Goal: Task Accomplishment & Management: Use online tool/utility

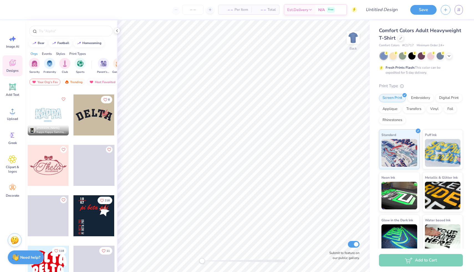
scroll to position [900, 0]
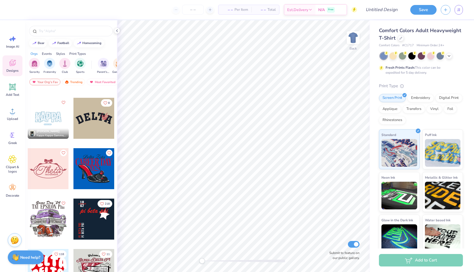
click at [48, 117] on div at bounding box center [48, 118] width 41 height 41
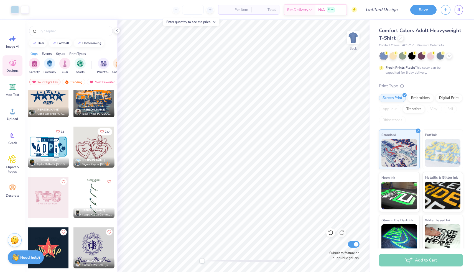
scroll to position [1642, 0]
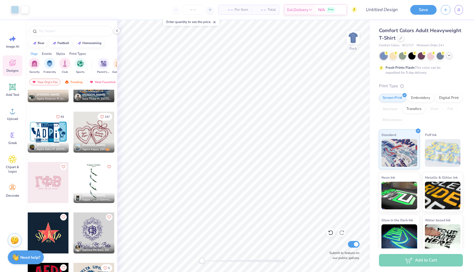
click at [448, 54] on icon at bounding box center [449, 55] width 4 height 4
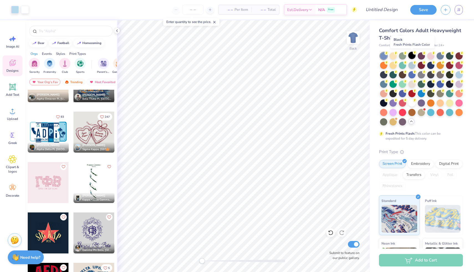
click at [413, 56] on div at bounding box center [411, 55] width 7 height 7
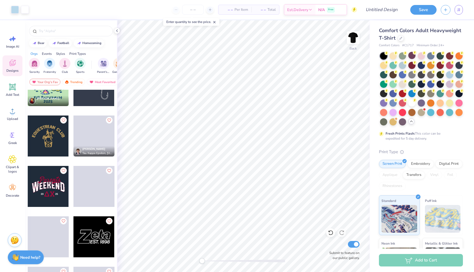
scroll to position [3674, 0]
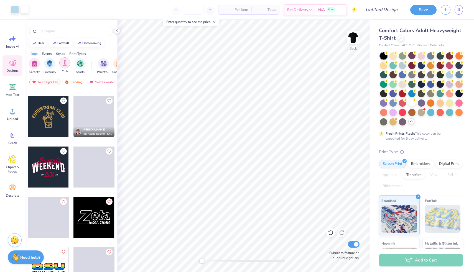
click at [66, 65] on img "filter for Club" at bounding box center [65, 63] width 6 height 6
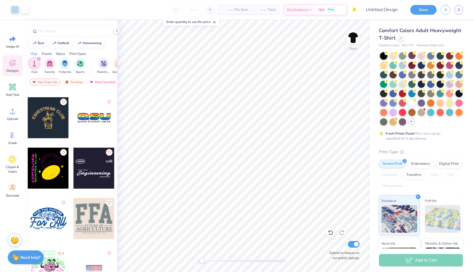
scroll to position [343, 0]
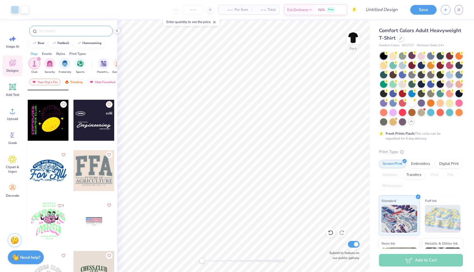
click at [47, 30] on input "text" at bounding box center [73, 31] width 71 height 6
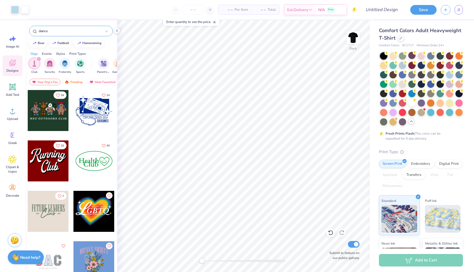
type input "dance"
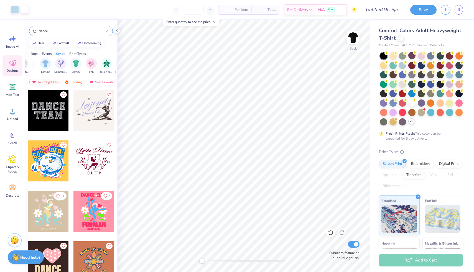
scroll to position [0, 296]
click at [44, 61] on img "filter for Minimalist" at bounding box center [44, 63] width 6 height 6
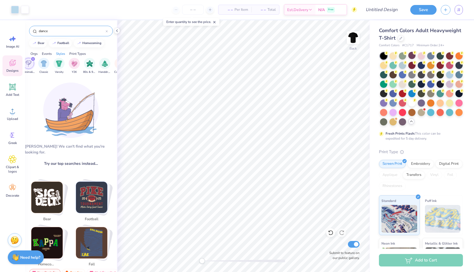
click at [106, 31] on icon at bounding box center [107, 31] width 2 height 2
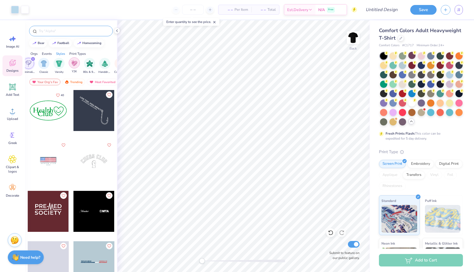
click at [76, 63] on img "filter for Y2K" at bounding box center [74, 63] width 6 height 6
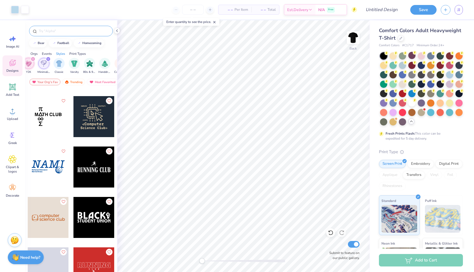
scroll to position [819, 0]
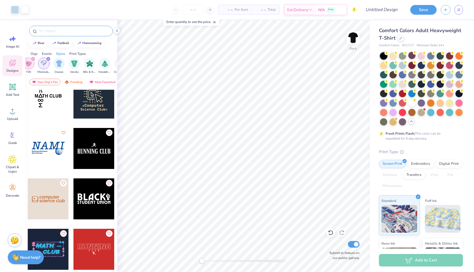
click at [48, 58] on icon "filter for Minimalist" at bounding box center [48, 59] width 2 height 2
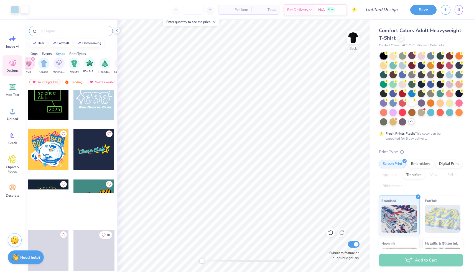
scroll to position [215, 0]
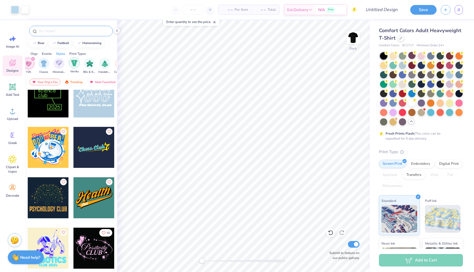
click at [75, 65] on img "filter for Varsity" at bounding box center [74, 63] width 6 height 6
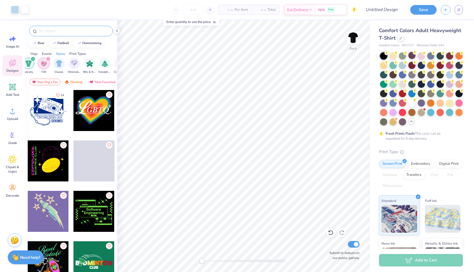
click at [33, 59] on icon "filter for Varsity" at bounding box center [33, 59] width 2 height 2
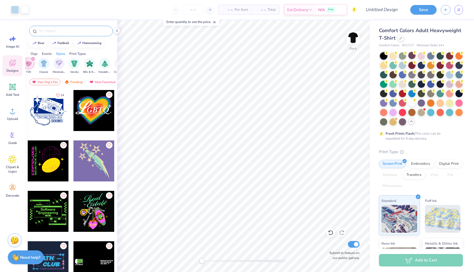
click at [32, 59] on icon "filter for Y2K" at bounding box center [33, 59] width 2 height 2
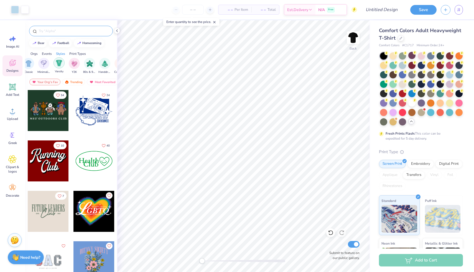
click at [61, 63] on img "filter for Varsity" at bounding box center [59, 63] width 6 height 6
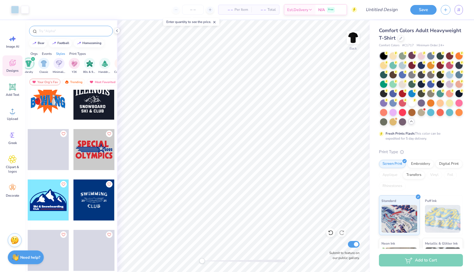
scroll to position [527, 0]
